Goal: Check status: Check status

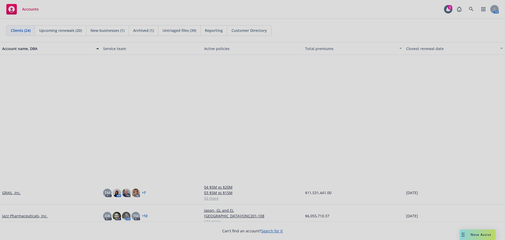
scroll to position [157, 0]
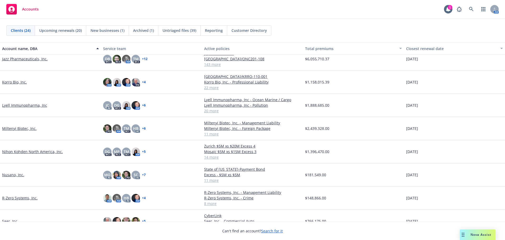
click at [474, 233] on span "Nova Assist" at bounding box center [481, 234] width 21 height 4
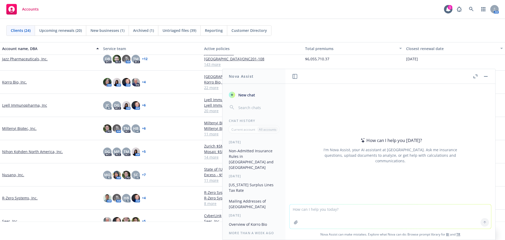
click at [485, 76] on icon "button" at bounding box center [486, 76] width 4 height 1
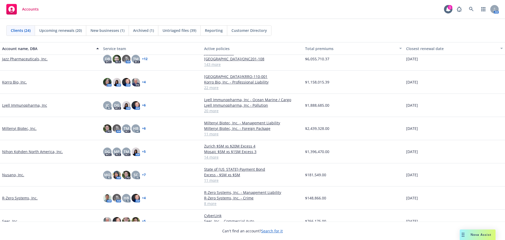
scroll to position [314, 0]
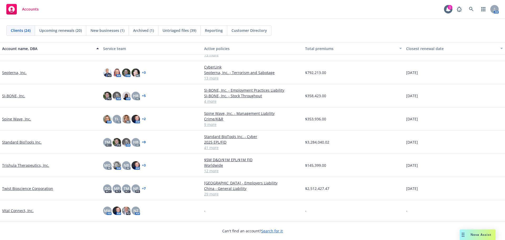
click at [14, 96] on link "SI-BONE, Inc." at bounding box center [13, 96] width 23 height 6
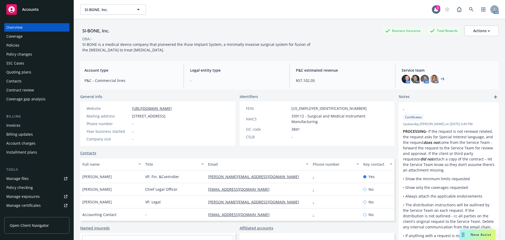
click at [26, 73] on div "Quoting plans" at bounding box center [18, 72] width 25 height 8
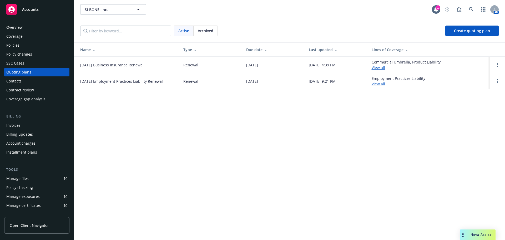
click at [91, 64] on link "[DATE] Business Insurance Renewal" at bounding box center [111, 65] width 63 height 6
